Goal: Information Seeking & Learning: Find specific fact

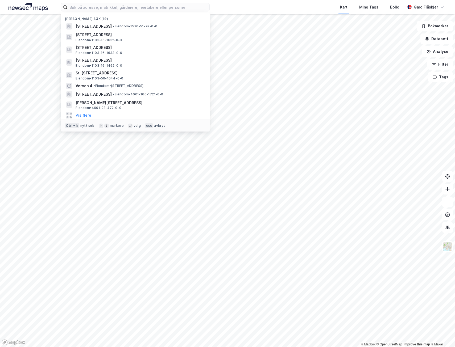
click at [90, 9] on input at bounding box center [138, 7] width 142 height 8
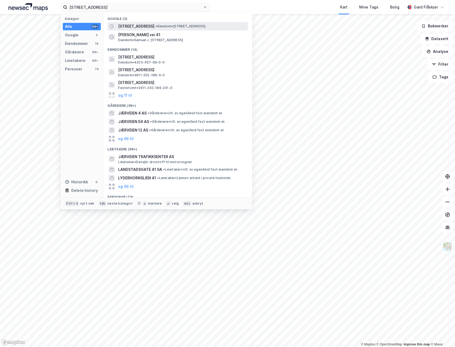
click at [175, 29] on div "[STREET_ADDRESS] • Eiendom • [STREET_ADDRESS]" at bounding box center [182, 26] width 129 height 6
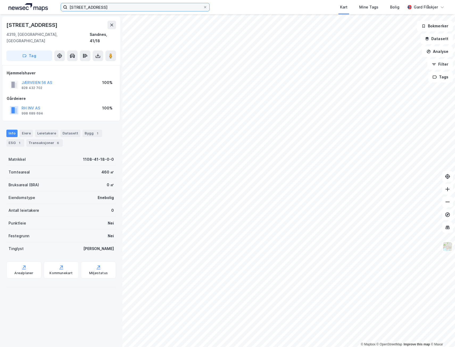
click at [116, 8] on input "[STREET_ADDRESS]" at bounding box center [135, 7] width 136 height 8
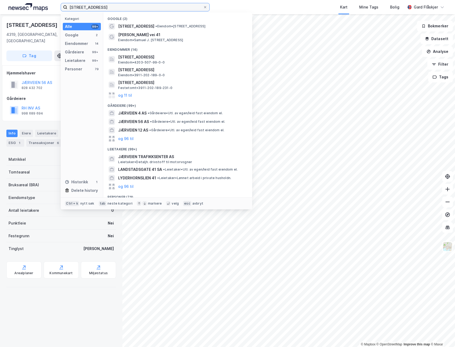
click at [116, 8] on input "[STREET_ADDRESS]" at bounding box center [135, 7] width 136 height 8
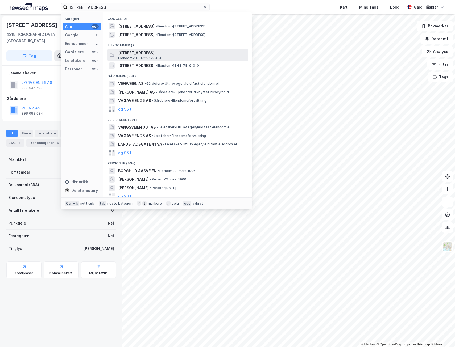
click at [195, 54] on span "[STREET_ADDRESS]" at bounding box center [182, 53] width 128 height 6
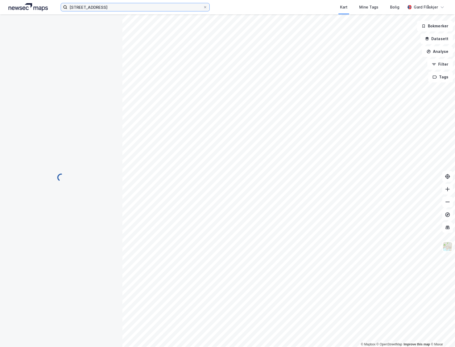
click at [111, 5] on input "[STREET_ADDRESS]" at bounding box center [135, 7] width 136 height 8
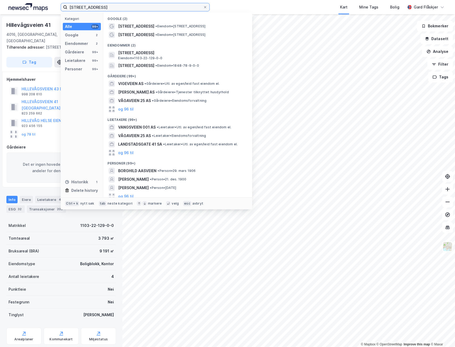
click at [111, 5] on input "[STREET_ADDRESS]" at bounding box center [135, 7] width 136 height 8
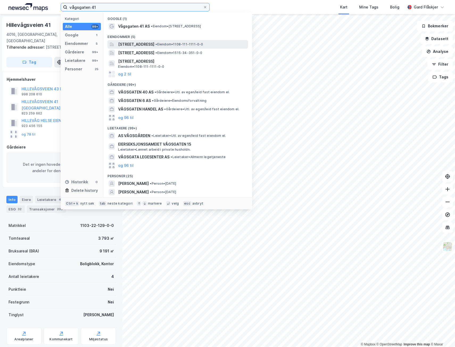
type input "vågsgaten 41"
click at [206, 41] on div "[STREET_ADDRESS] • Eiendom • 1108-111-1111-0-0" at bounding box center [177, 44] width 140 height 9
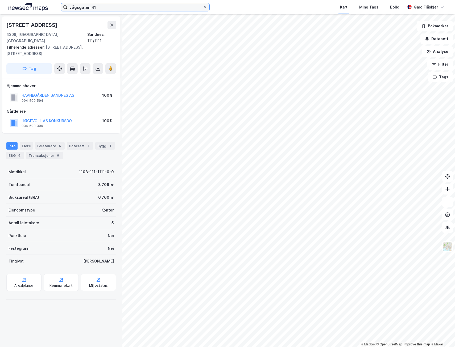
click at [148, 9] on input "vågsgaten 41" at bounding box center [135, 7] width 136 height 8
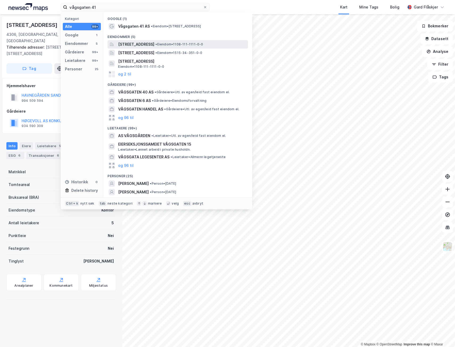
click at [154, 42] on span "[STREET_ADDRESS]" at bounding box center [136, 44] width 36 height 6
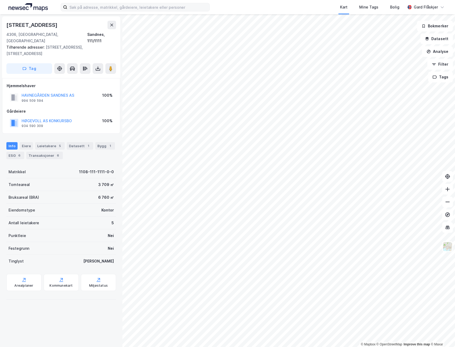
click at [102, 11] on label at bounding box center [135, 7] width 149 height 9
click at [102, 11] on input at bounding box center [138, 7] width 142 height 8
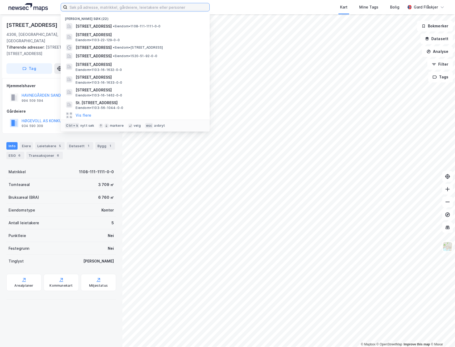
click at [102, 10] on input at bounding box center [138, 7] width 142 height 8
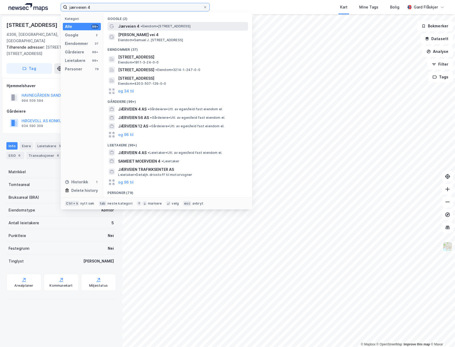
type input "jærveien 4"
click at [129, 24] on span "Jærveien 4" at bounding box center [128, 26] width 21 height 6
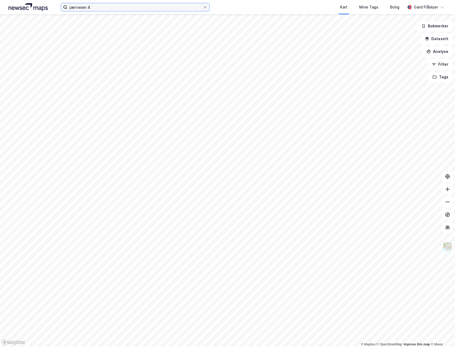
click at [114, 9] on input "jærveien 4" at bounding box center [135, 7] width 136 height 8
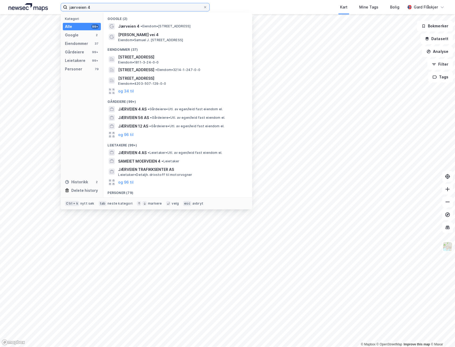
click at [114, 9] on input "jærveien 4" at bounding box center [135, 7] width 136 height 8
click at [204, 8] on icon at bounding box center [204, 7] width 3 height 3
click at [203, 8] on input "jærveien 4" at bounding box center [135, 7] width 136 height 8
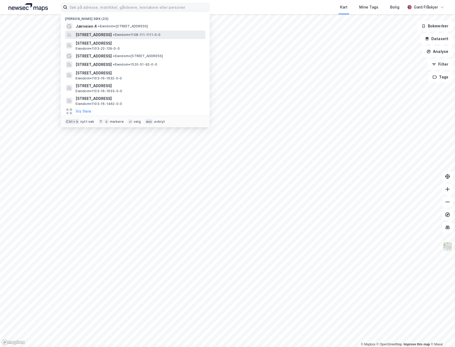
click at [112, 34] on span "[STREET_ADDRESS]" at bounding box center [94, 35] width 36 height 6
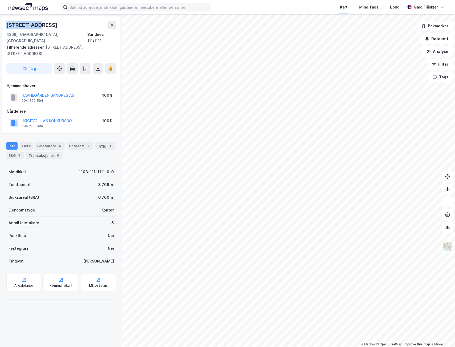
drag, startPoint x: 39, startPoint y: 24, endPoint x: 5, endPoint y: 23, distance: 33.3
click at [5, 23] on div "Vågsgata 41 4306, Sandnes, Rogaland Sandnes, 111/1111 Tilhørende adresser: Vågs…" at bounding box center [61, 47] width 118 height 62
copy div "[STREET_ADDRESS]"
click at [118, 11] on div "Kart Mine Tags Bolig Gard Flåskjer" at bounding box center [227, 7] width 455 height 14
click at [119, 10] on input at bounding box center [138, 7] width 142 height 8
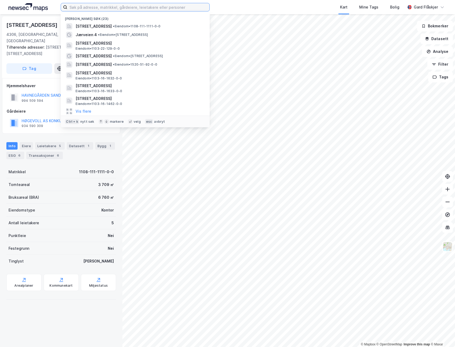
paste input "[STREET_ADDRESS]"
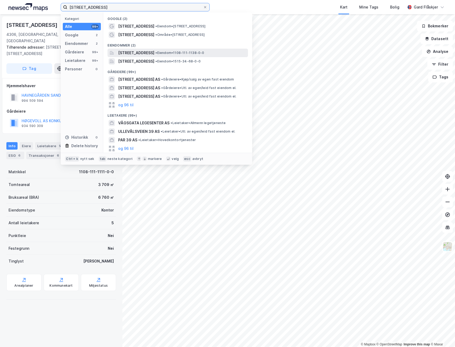
type input "Vågsgata 39"
click at [198, 53] on span "• Eiendom • 1108-111-1138-0-0" at bounding box center [179, 53] width 49 height 4
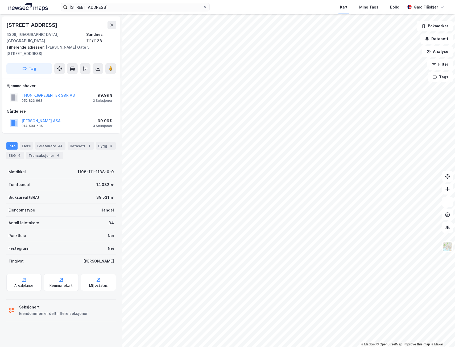
click at [28, 27] on div "Vågsgata 39" at bounding box center [32, 25] width 52 height 9
copy div "Vågsgata 39"
